Goal: Information Seeking & Learning: Learn about a topic

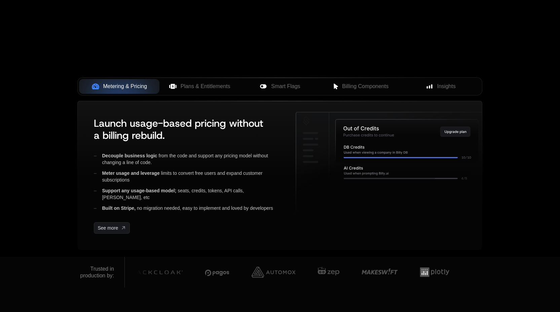
scroll to position [228, 0]
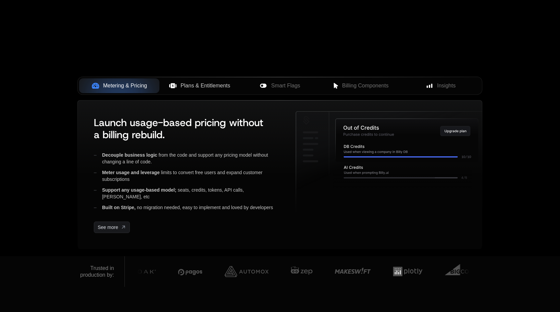
click at [194, 91] on button "Plans & Entitlements" at bounding box center [199, 85] width 80 height 15
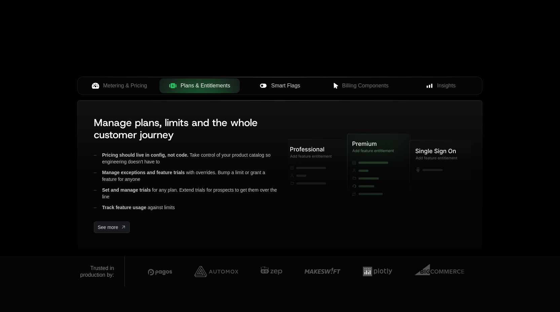
click at [272, 83] on span "Smart Flags" at bounding box center [285, 86] width 29 height 8
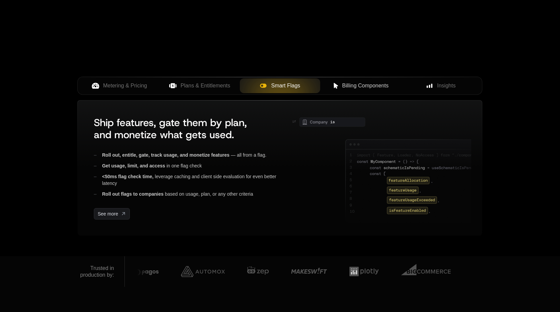
click at [354, 83] on span "Billing Components" at bounding box center [365, 86] width 46 height 8
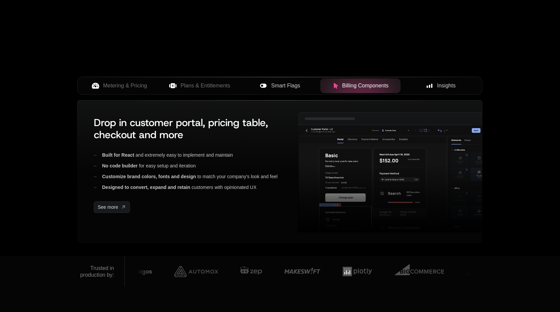
click at [436, 88] on div "Insights" at bounding box center [441, 86] width 70 height 8
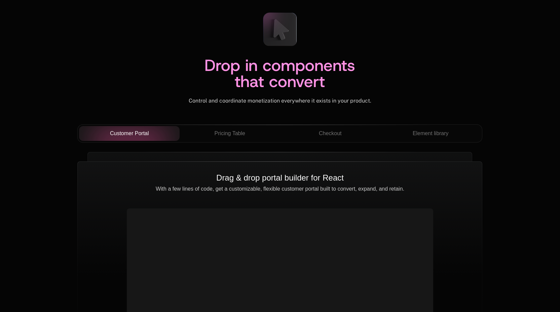
scroll to position [2332, 0]
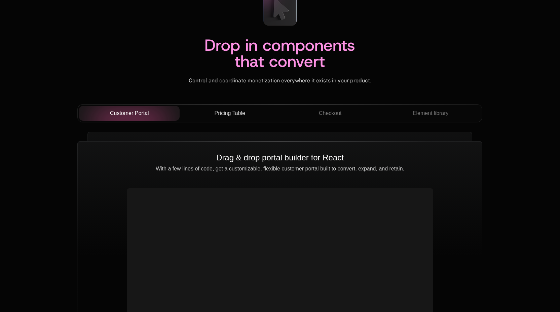
click at [249, 118] on button "Pricing Table" at bounding box center [230, 113] width 101 height 15
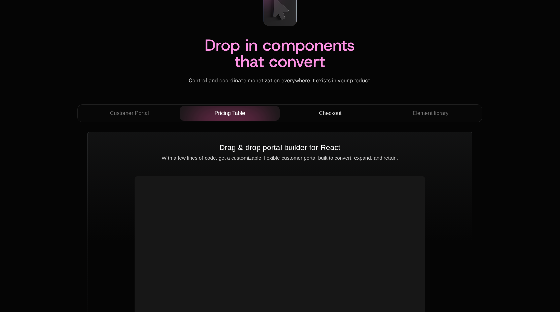
click at [317, 115] on div "Checkout" at bounding box center [330, 113] width 90 height 8
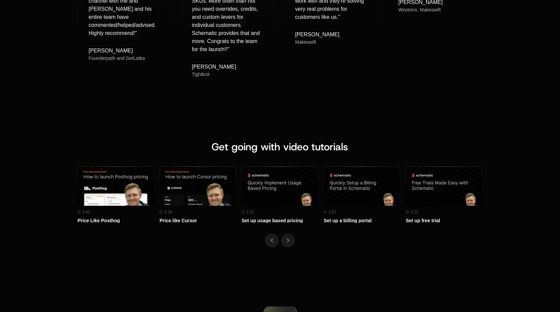
scroll to position [2884, 0]
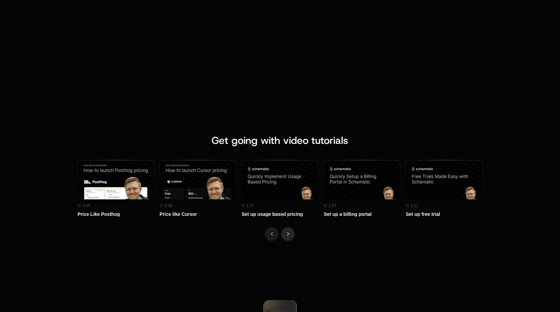
click at [291, 234] on button "Next" at bounding box center [287, 233] width 13 height 13
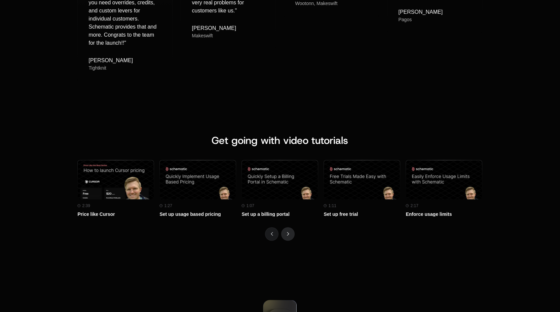
click at [291, 234] on button "Next" at bounding box center [287, 233] width 13 height 13
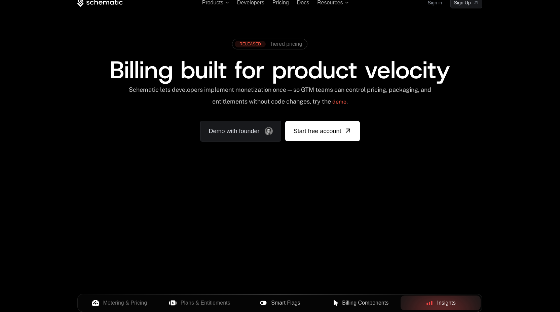
scroll to position [13, 0]
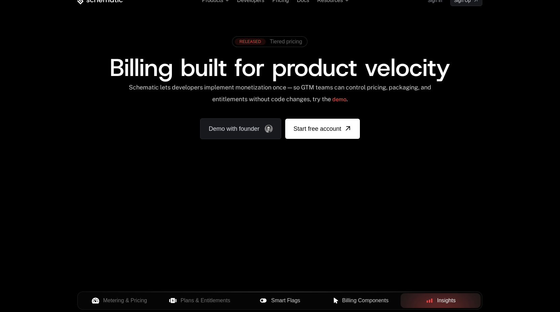
click at [293, 44] on span "Tiered pricing" at bounding box center [286, 42] width 32 height 6
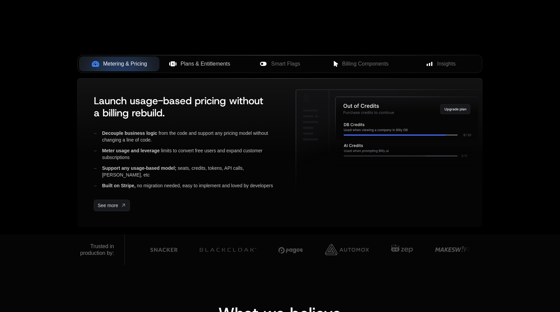
click at [205, 63] on span "Plans & Entitlements" at bounding box center [206, 64] width 50 height 8
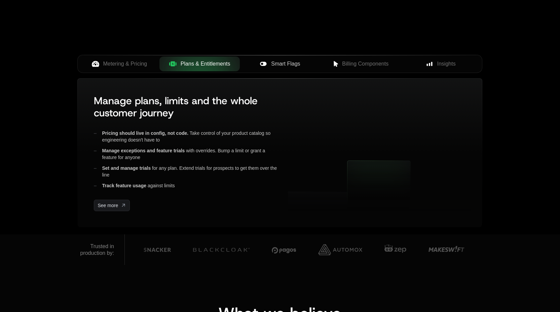
click at [288, 69] on button "Smart Flags" at bounding box center [280, 63] width 80 height 15
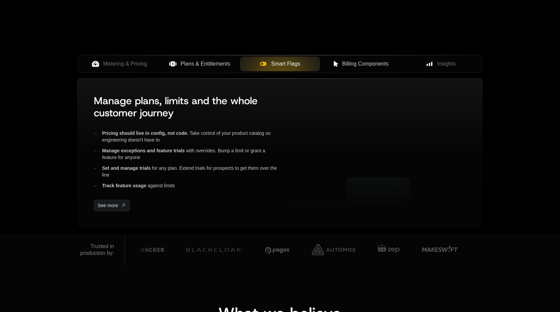
click at [363, 63] on span "Billing Components" at bounding box center [365, 64] width 46 height 8
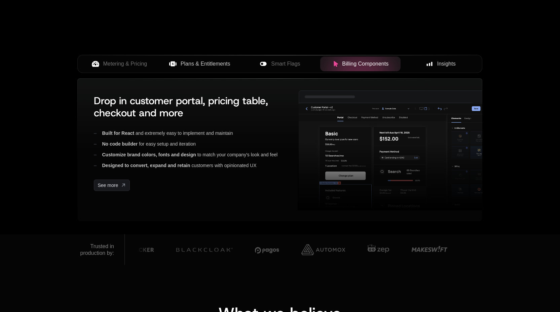
click at [435, 58] on button "Insights" at bounding box center [440, 63] width 80 height 15
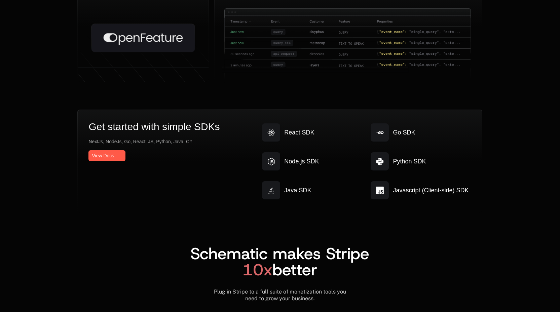
scroll to position [3459, 0]
